Goal: Task Accomplishment & Management: Complete application form

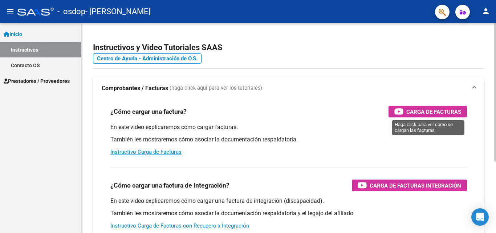
click at [424, 111] on span "Carga de Facturas" at bounding box center [433, 111] width 55 height 9
click at [495, 135] on div at bounding box center [495, 92] width 2 height 138
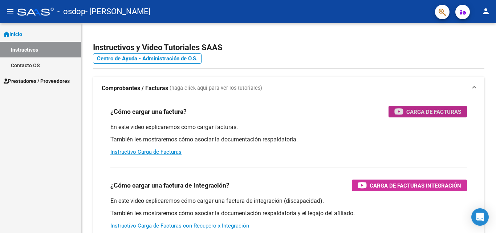
click at [27, 79] on span "Prestadores / Proveedores" at bounding box center [37, 81] width 66 height 8
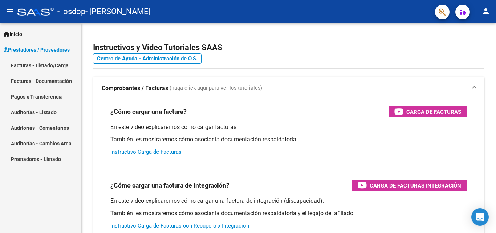
click at [59, 64] on link "Facturas - Listado/Carga" at bounding box center [40, 65] width 81 height 16
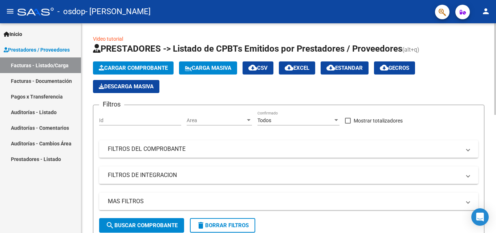
click at [154, 66] on span "Cargar Comprobante" at bounding box center [133, 68] width 69 height 7
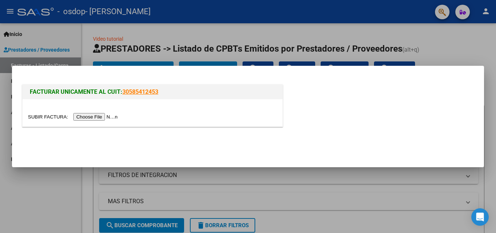
click at [94, 117] on input "file" at bounding box center [74, 117] width 92 height 8
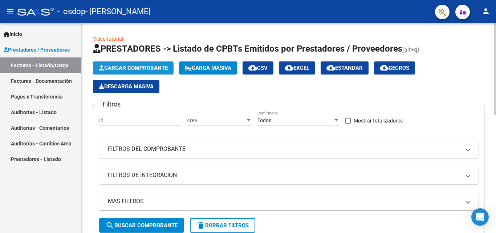
click at [143, 64] on button "Cargar Comprobante" at bounding box center [133, 67] width 81 height 13
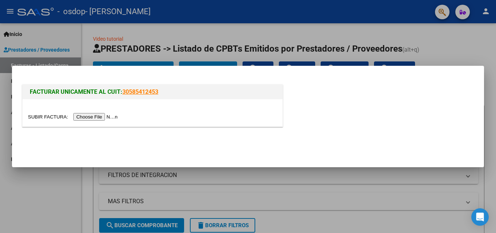
click at [107, 117] on input "file" at bounding box center [74, 117] width 92 height 8
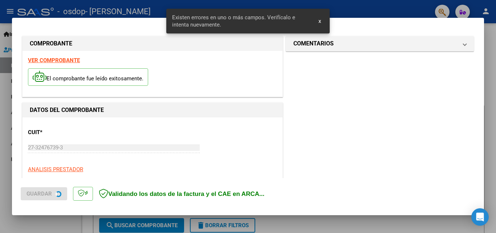
scroll to position [177, 0]
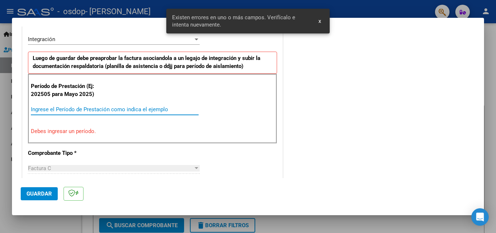
click at [70, 108] on input "Ingrese el Período de Prestación como indica el ejemplo" at bounding box center [115, 109] width 168 height 7
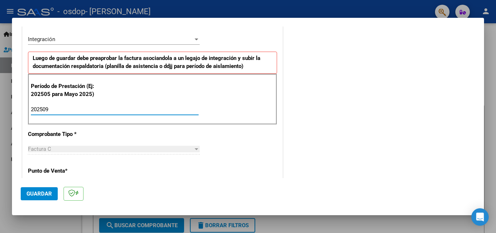
type input "202509"
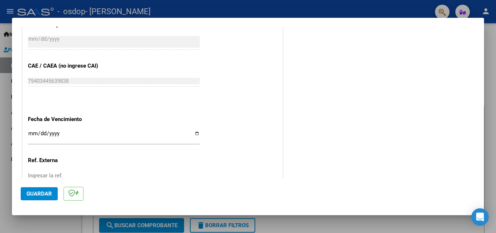
scroll to position [444, 0]
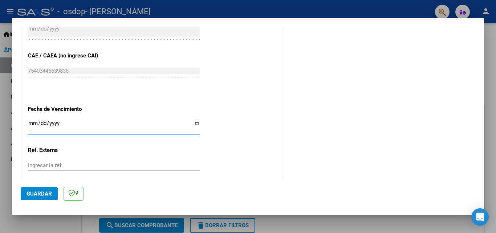
click at [194, 122] on input "Ingresar la fecha" at bounding box center [114, 126] width 172 height 12
type input "[DATE]"
click at [48, 189] on button "Guardar" at bounding box center [39, 193] width 37 height 13
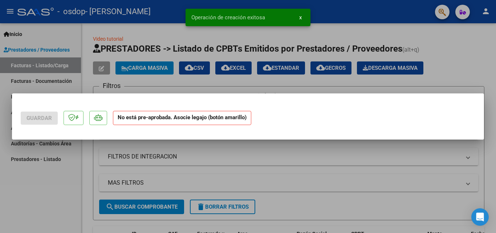
scroll to position [0, 0]
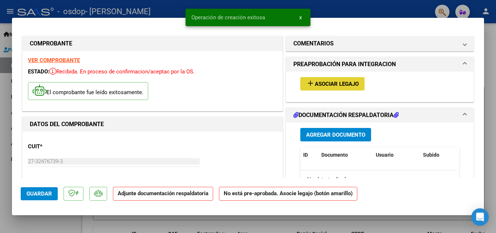
click at [335, 82] on span "Asociar Legajo" at bounding box center [337, 84] width 44 height 7
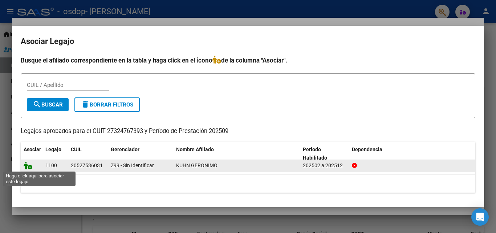
click at [25, 165] on icon at bounding box center [28, 165] width 9 height 8
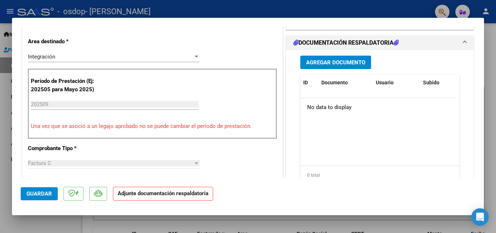
scroll to position [165, 0]
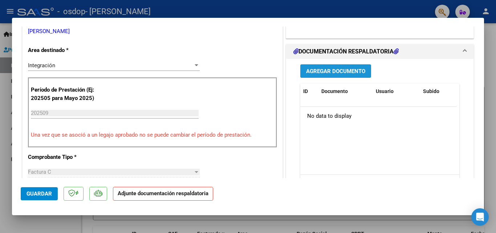
click at [327, 67] on span "Agregar Documento" at bounding box center [335, 70] width 59 height 7
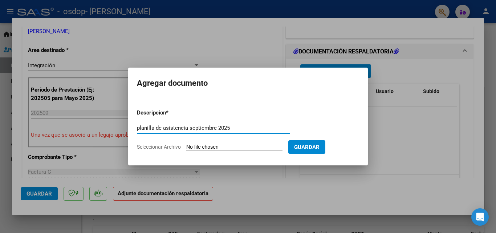
type input "planilla de asistencia septiembre 2025"
click at [240, 146] on input "Seleccionar Archivo" at bounding box center [234, 147] width 96 height 7
type input "C:\fakepath\1765 osdop kuhn.pdf"
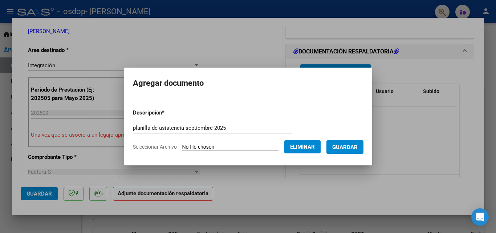
click at [346, 144] on span "Guardar" at bounding box center [344, 147] width 25 height 7
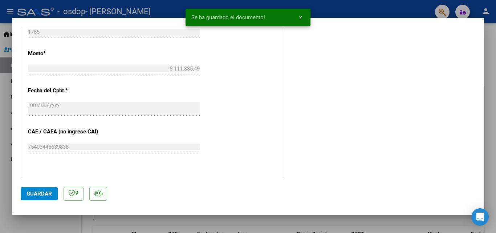
scroll to position [404, 0]
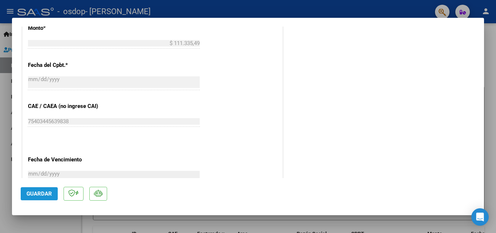
click at [39, 191] on span "Guardar" at bounding box center [38, 193] width 25 height 7
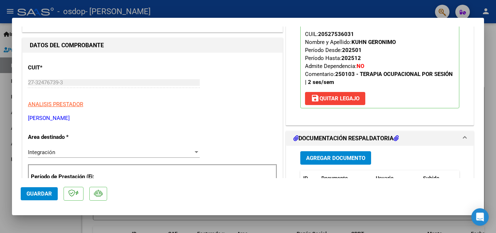
scroll to position [0, 0]
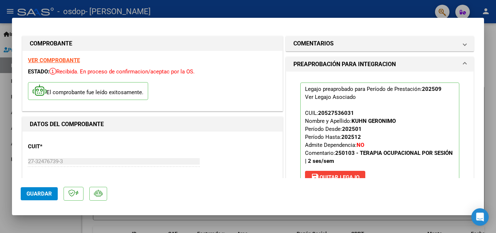
drag, startPoint x: 484, startPoint y: 52, endPoint x: 471, endPoint y: 119, distance: 68.0
click at [471, 119] on div "COMPROBANTE VER COMPROBANTE ESTADO: Recibida. En proceso de confirmacion/acepta…" at bounding box center [248, 116] width 496 height 233
click at [428, 23] on mat-dialog-container "COMPROBANTE VER COMPROBANTE ESTADO: Recibida. En proceso de confirmacion/acepta…" at bounding box center [248, 116] width 472 height 197
click at [395, 9] on div at bounding box center [248, 116] width 496 height 233
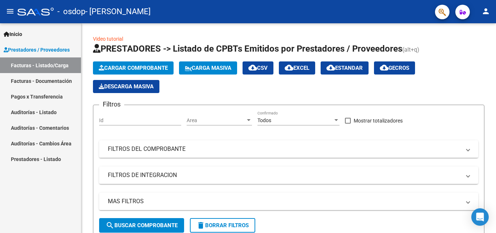
click at [41, 77] on link "Facturas - Documentación" at bounding box center [40, 81] width 81 height 16
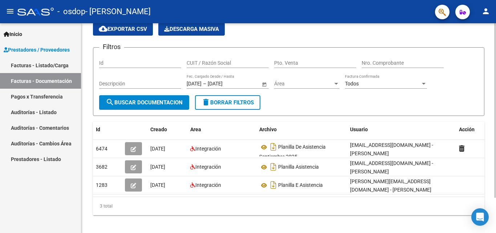
scroll to position [40, 0]
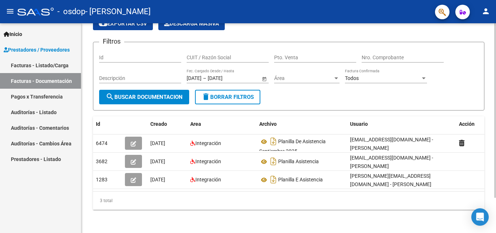
click at [494, 77] on div at bounding box center [495, 145] width 2 height 174
